Goal: Task Accomplishment & Management: Use online tool/utility

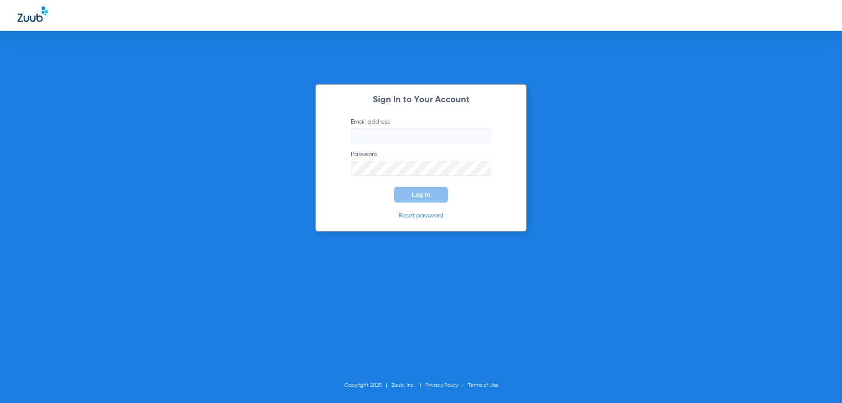
type input "[EMAIL_ADDRESS][DOMAIN_NAME]"
click at [408, 197] on button "Log In" at bounding box center [420, 195] width 53 height 16
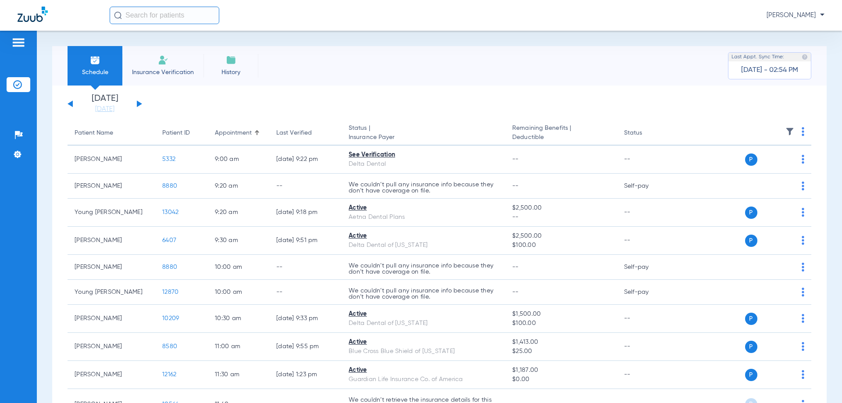
click at [140, 106] on div "[DATE] [DATE] [DATE] [DATE] [DATE] [DATE] [DATE] [DATE] [DATE] [DATE] [DATE] [D…" at bounding box center [105, 103] width 75 height 19
click at [138, 103] on button at bounding box center [139, 103] width 5 height 7
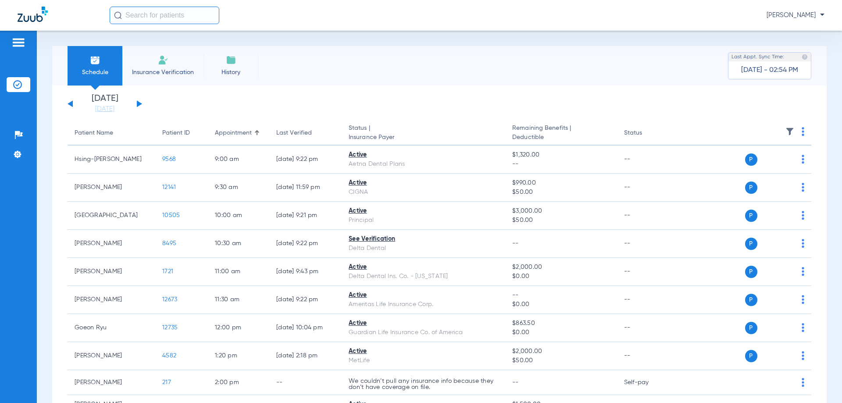
click at [139, 103] on button at bounding box center [139, 103] width 5 height 7
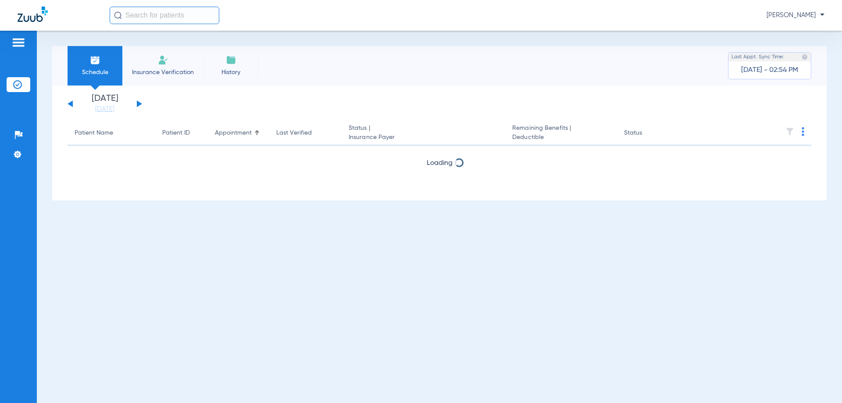
click at [139, 101] on div "[DATE] [DATE] [DATE] [DATE] [DATE] [DATE] [DATE] [DATE] [DATE] [DATE] [DATE] [D…" at bounding box center [105, 103] width 75 height 19
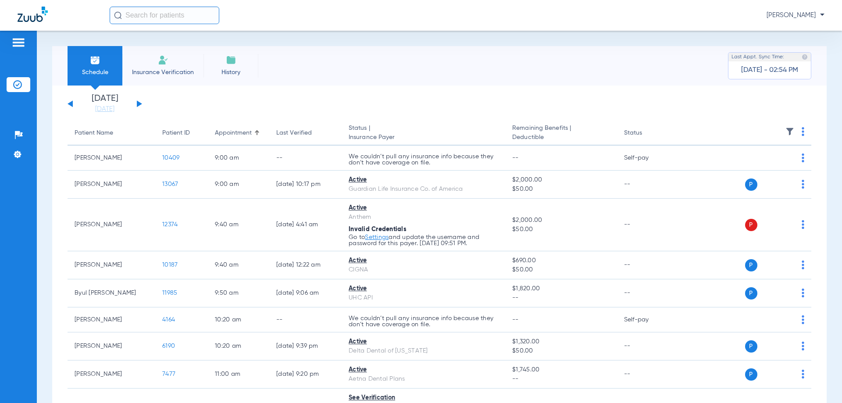
click at [139, 101] on div "[DATE] [DATE] [DATE] [DATE] [DATE] [DATE] [DATE] [DATE] [DATE] [DATE] [DATE] [D…" at bounding box center [105, 103] width 75 height 19
click at [103, 110] on link "[DATE]" at bounding box center [104, 109] width 53 height 9
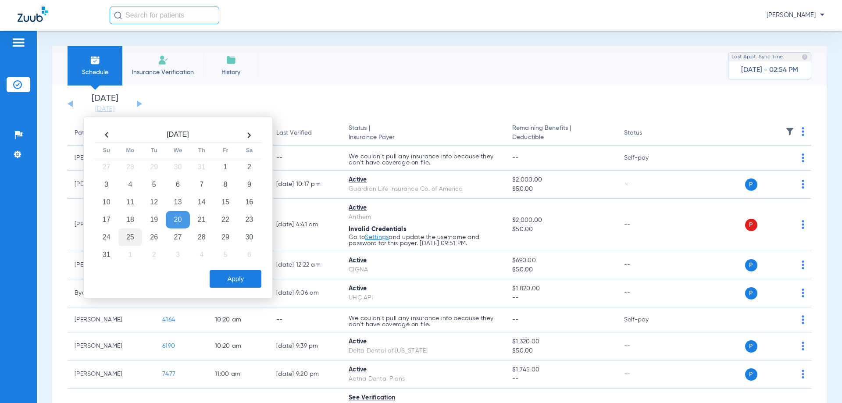
click at [125, 234] on td "25" at bounding box center [130, 237] width 24 height 18
click at [224, 278] on button "Apply" at bounding box center [236, 279] width 52 height 18
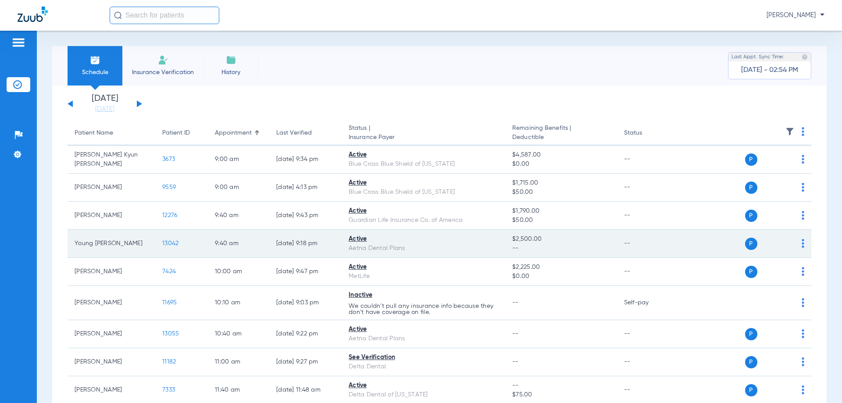
click at [801, 242] on img at bounding box center [802, 243] width 3 height 9
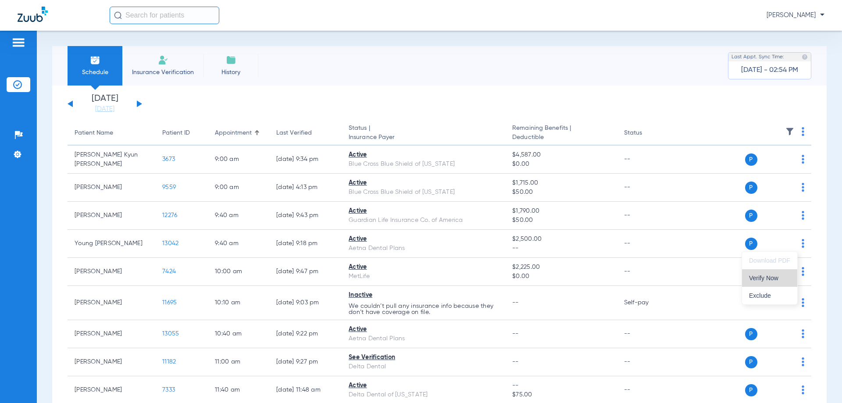
click at [773, 279] on span "Verify Now" at bounding box center [769, 278] width 41 height 6
